Goal: Find specific page/section: Find specific page/section

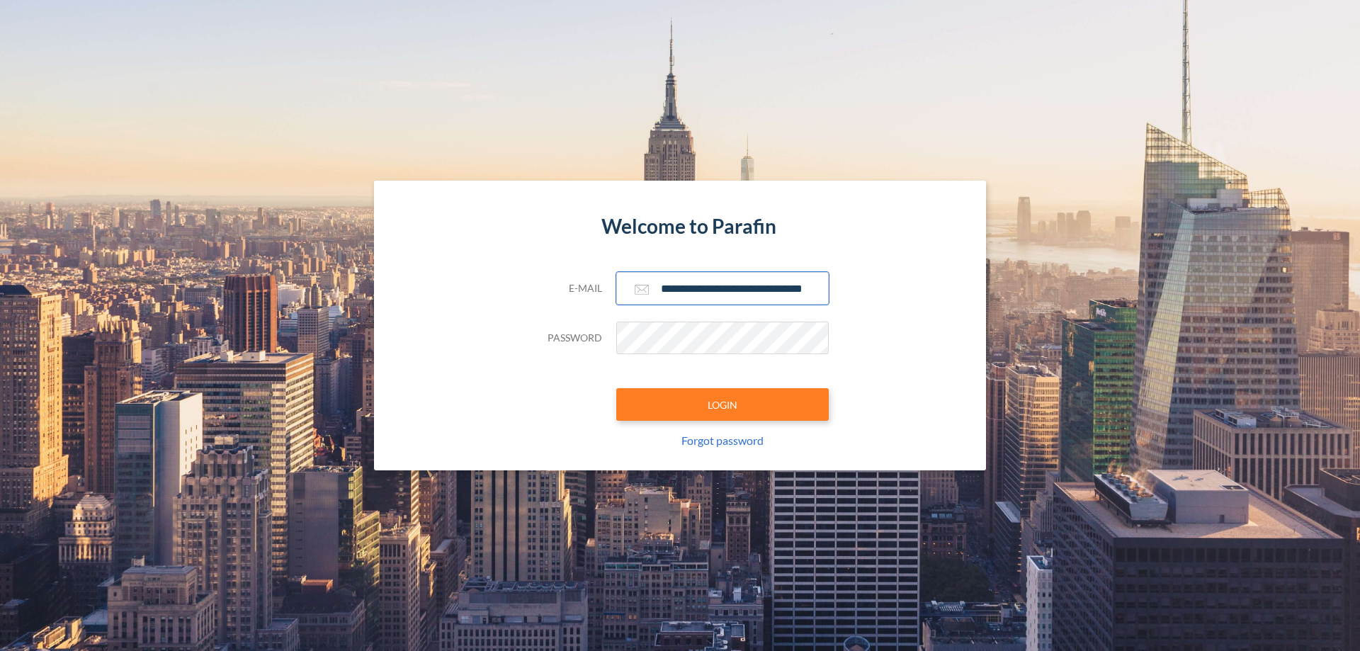
type input "**********"
click at [723, 405] on button "LOGIN" at bounding box center [722, 404] width 213 height 33
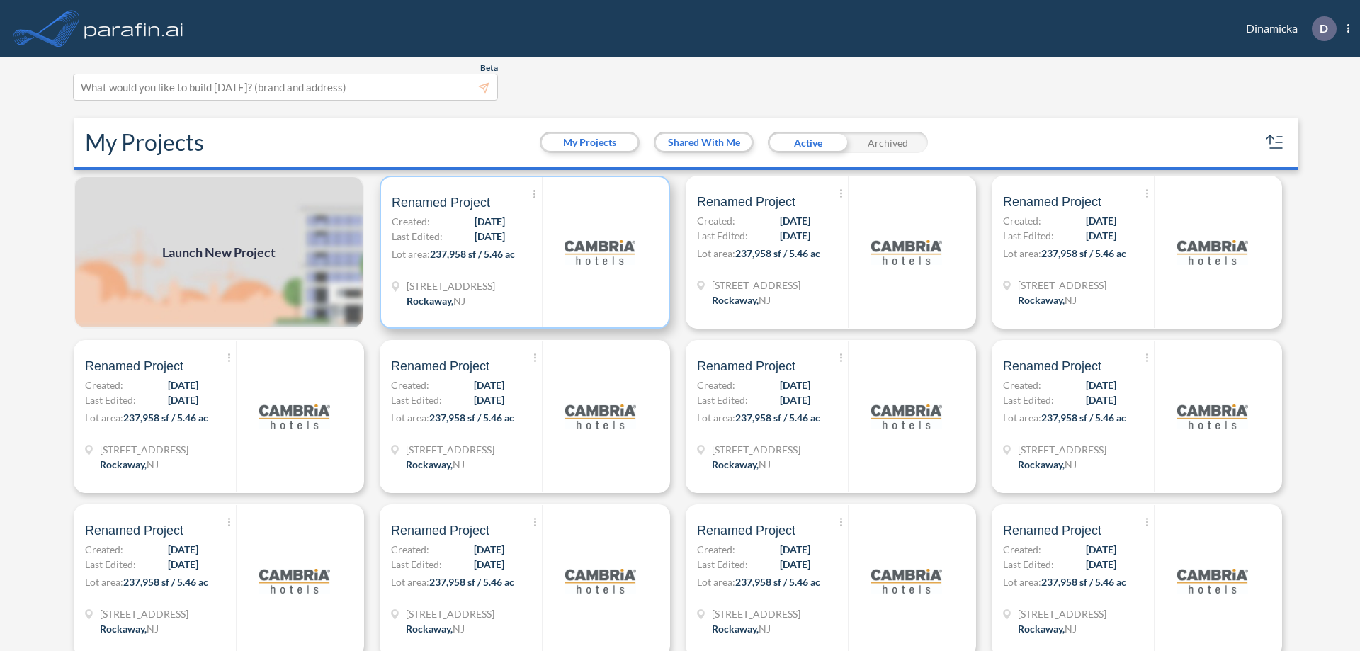
scroll to position [4, 0]
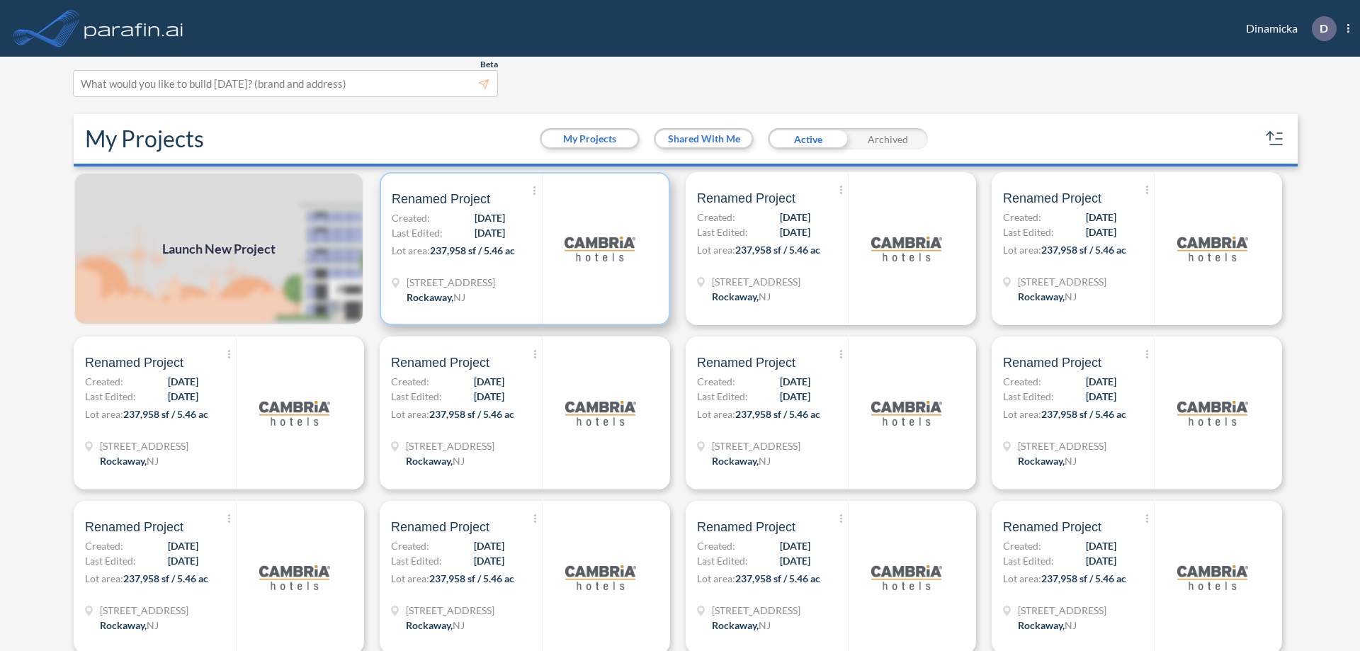
click at [522, 249] on p "Lot area: 237,958 sf / 5.46 ac" at bounding box center [467, 253] width 150 height 21
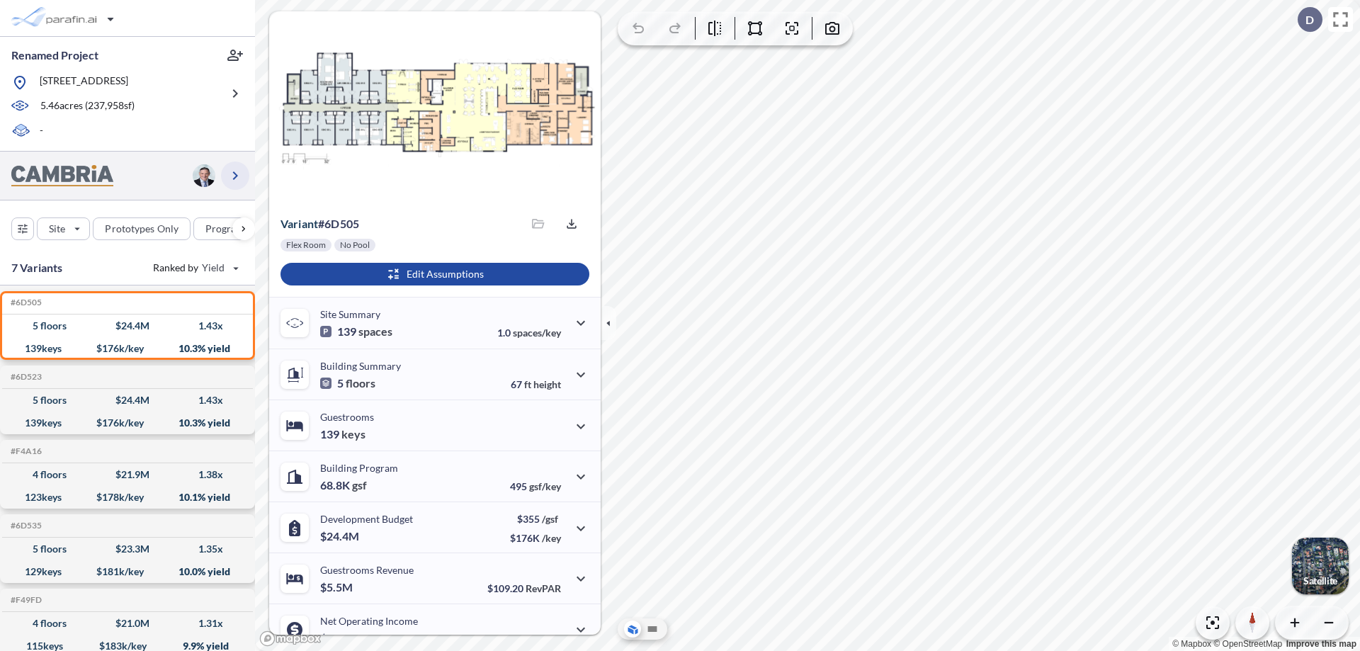
click at [235, 175] on icon "button" at bounding box center [235, 175] width 17 height 17
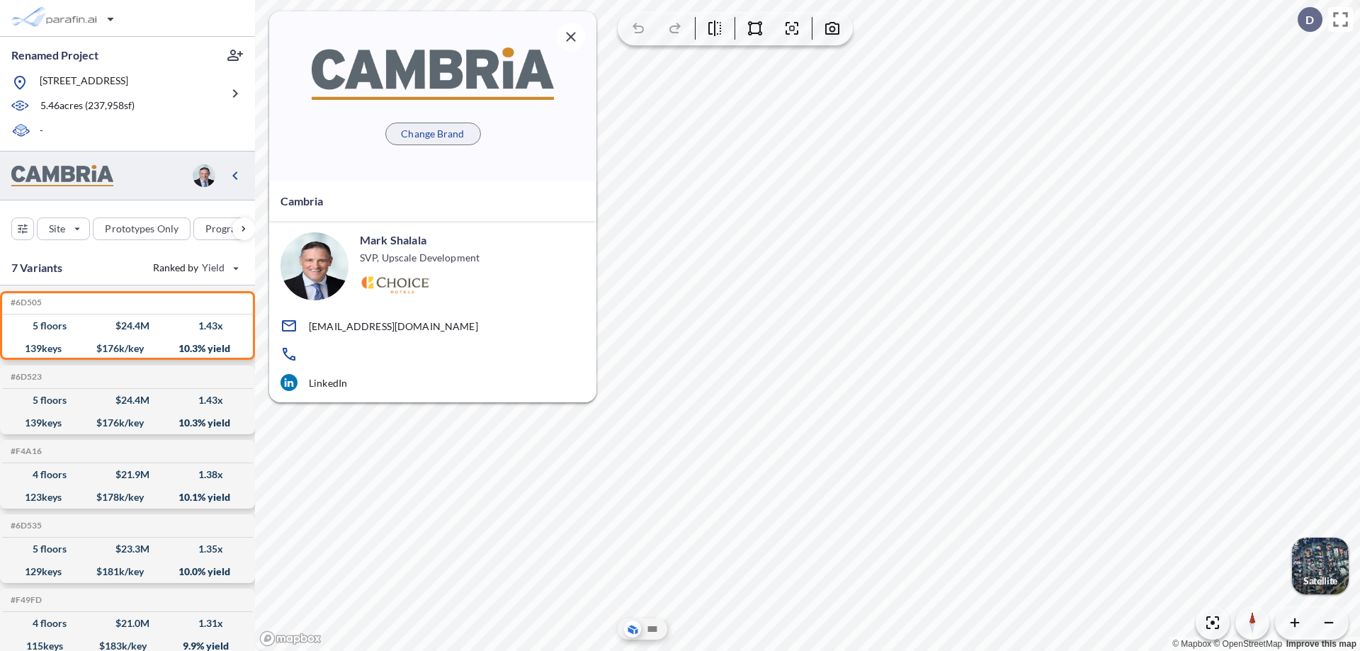
click at [433, 133] on p "Change Brand" at bounding box center [432, 134] width 63 height 14
